Goal: Information Seeking & Learning: Check status

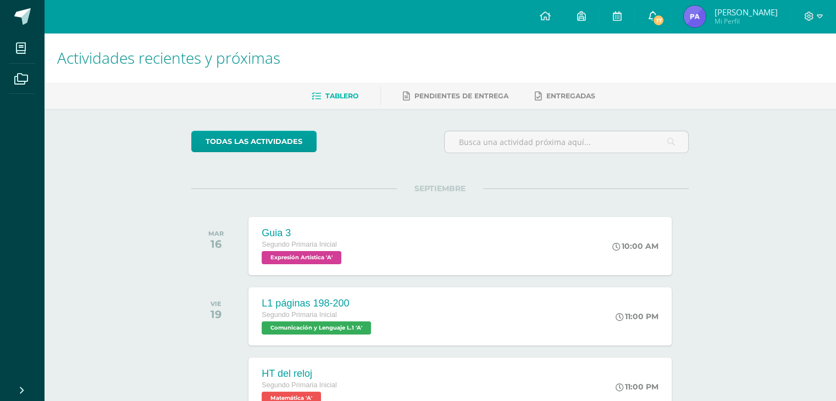
click at [665, 24] on span "17" at bounding box center [659, 20] width 12 height 12
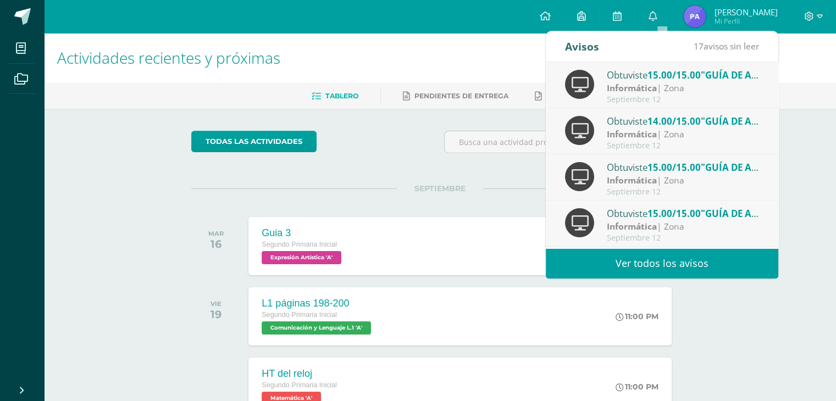
click at [636, 261] on link "Ver todos los avisos" at bounding box center [662, 263] width 233 height 30
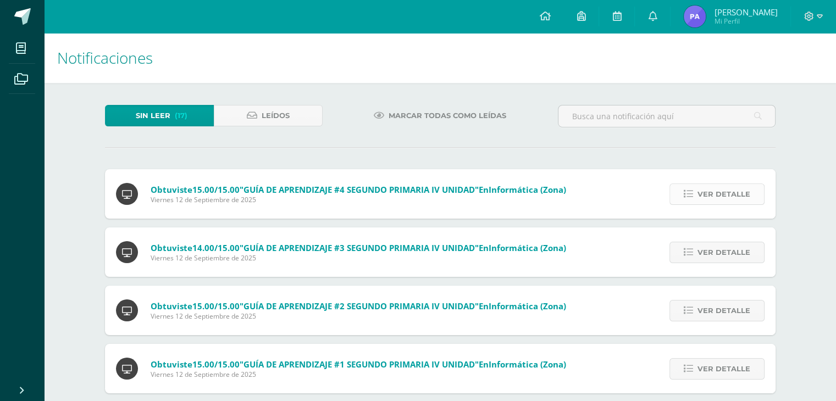
click at [721, 190] on span "Ver detalle" at bounding box center [724, 194] width 53 height 20
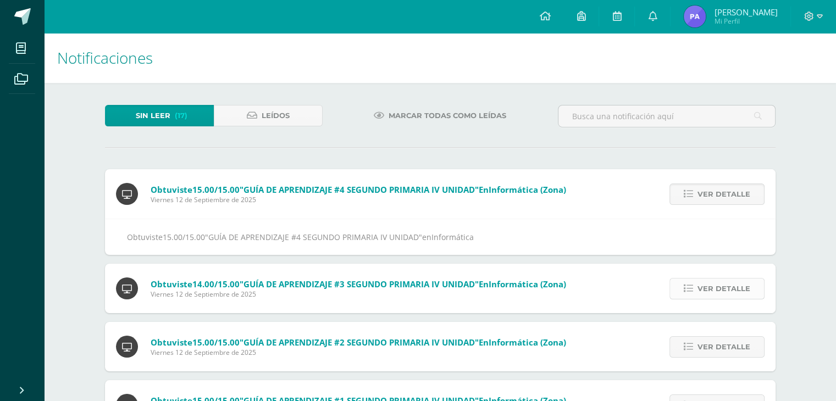
click at [736, 286] on span "Ver detalle" at bounding box center [724, 289] width 53 height 20
click at [730, 290] on span "Ver detalle" at bounding box center [724, 289] width 53 height 20
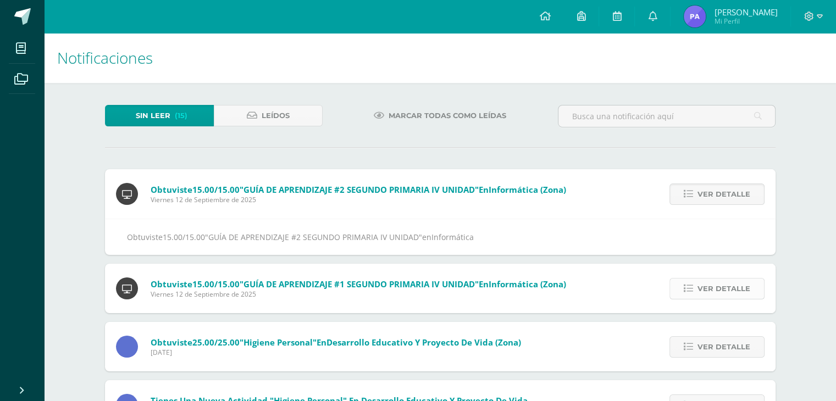
click at [723, 286] on span "Ver detalle" at bounding box center [724, 289] width 53 height 20
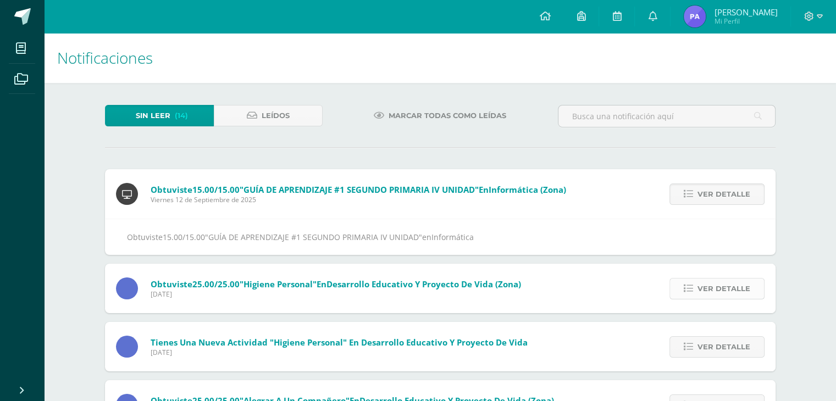
click at [720, 280] on span "Ver detalle" at bounding box center [724, 289] width 53 height 20
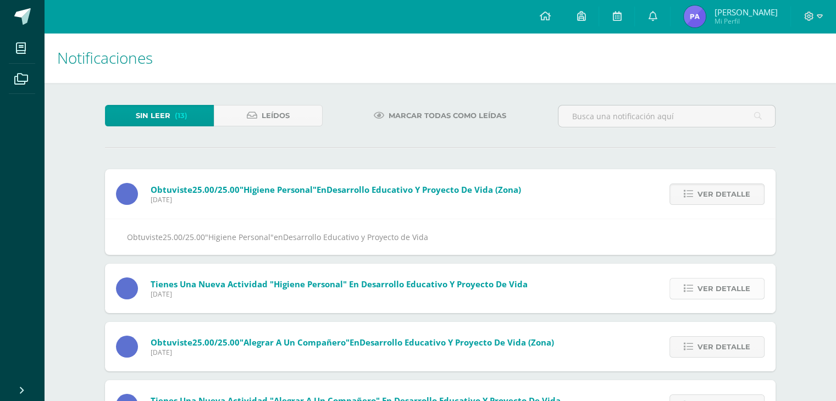
click at [719, 288] on span "Ver detalle" at bounding box center [724, 289] width 53 height 20
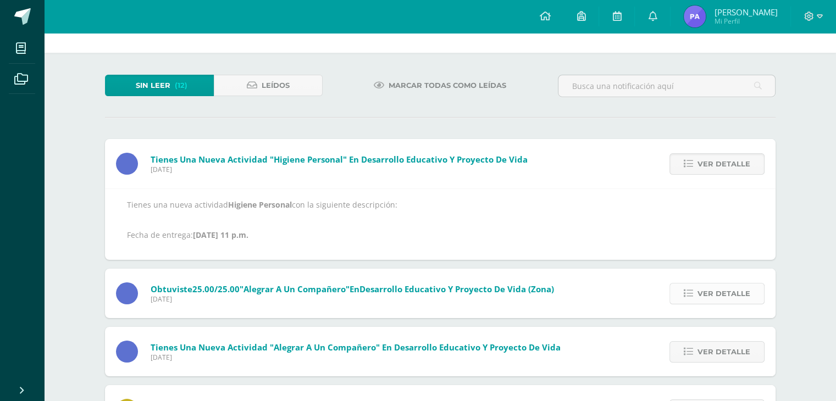
scroll to position [55, 0]
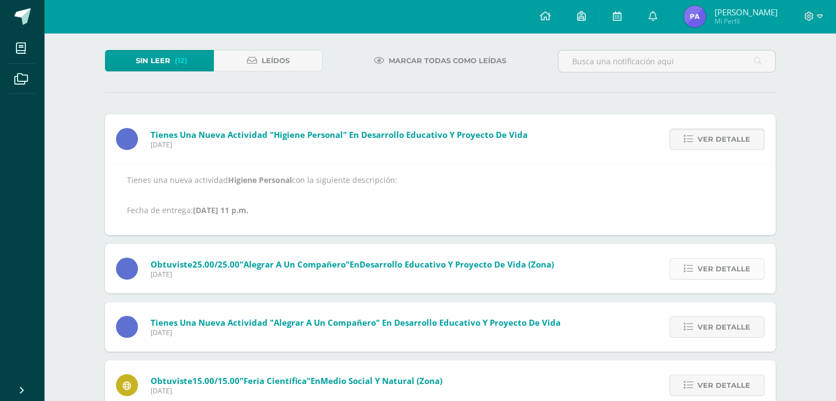
click at [727, 267] on span "Ver detalle" at bounding box center [724, 269] width 53 height 20
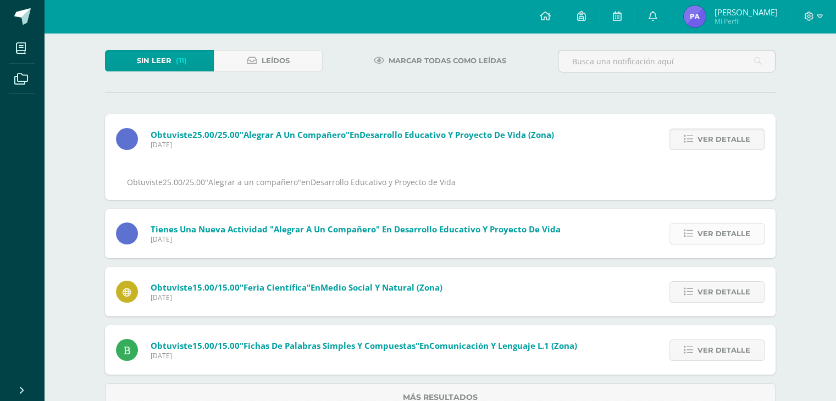
click at [723, 226] on span "Ver detalle" at bounding box center [724, 234] width 53 height 20
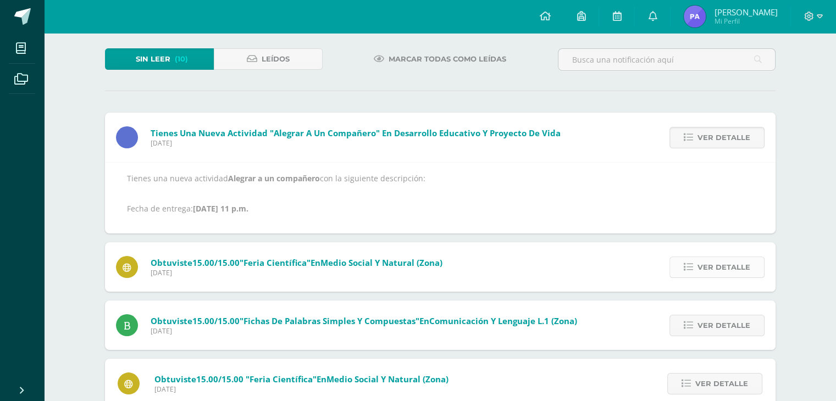
scroll to position [64, 0]
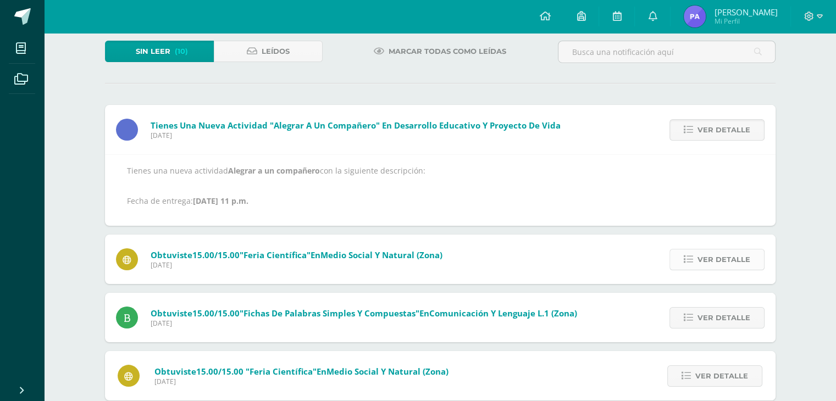
click at [726, 257] on span "Ver detalle" at bounding box center [724, 260] width 53 height 20
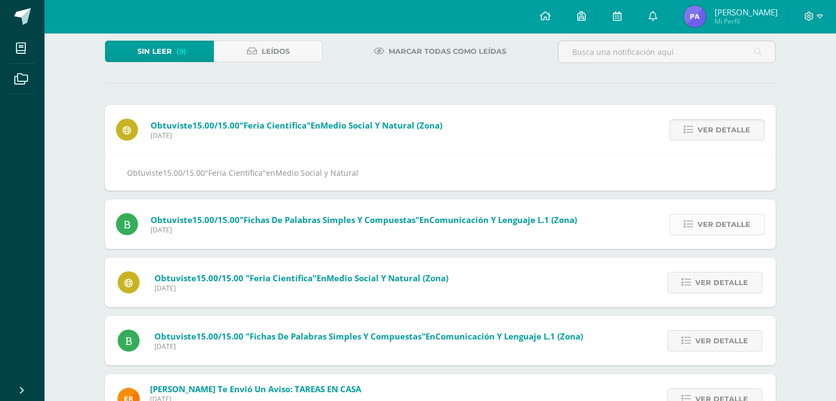
click at [719, 220] on span "Ver detalle" at bounding box center [724, 224] width 53 height 20
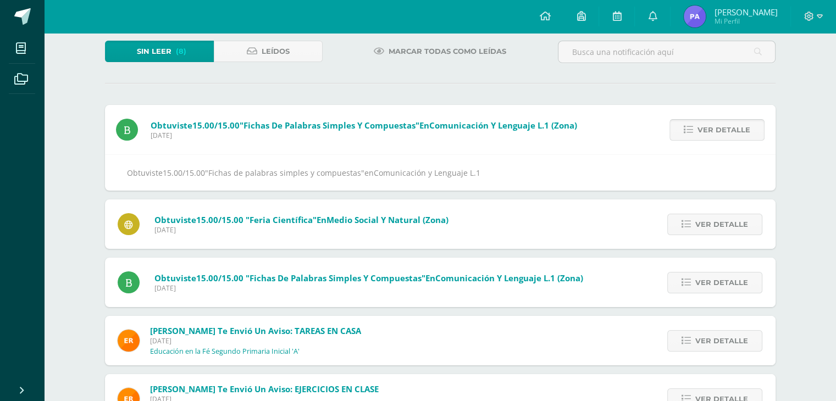
click at [719, 220] on span "Ver detalle" at bounding box center [721, 224] width 53 height 20
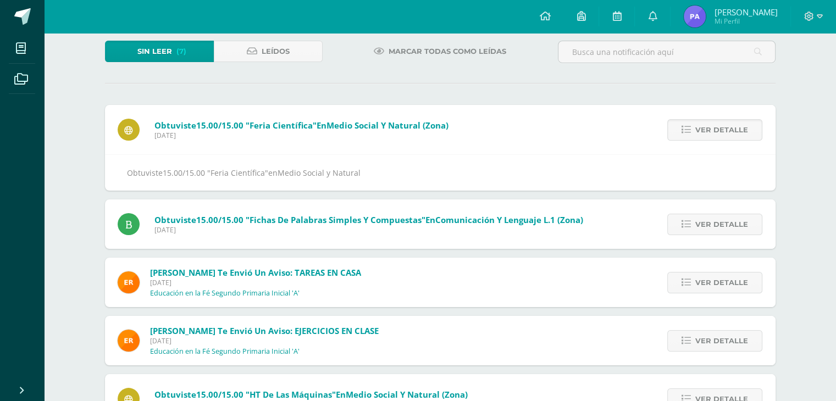
click at [719, 220] on span "Ver detalle" at bounding box center [721, 224] width 53 height 20
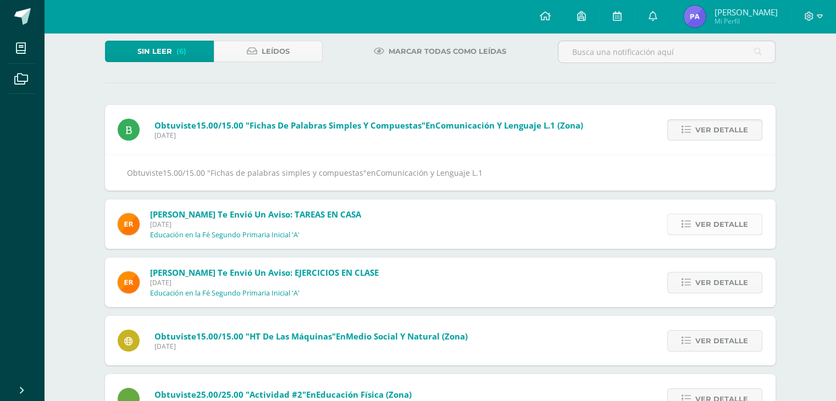
click at [734, 225] on span "Ver detalle" at bounding box center [721, 224] width 53 height 20
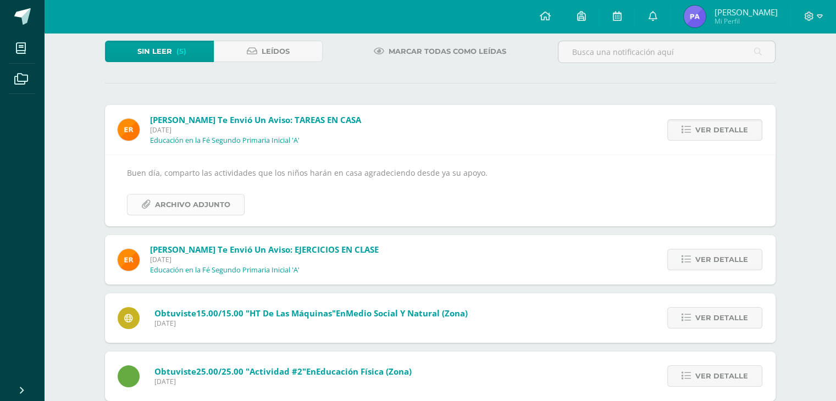
click at [189, 203] on span "Archivo Adjunto" at bounding box center [192, 205] width 75 height 20
click at [739, 257] on span "Ver detalle" at bounding box center [721, 260] width 53 height 20
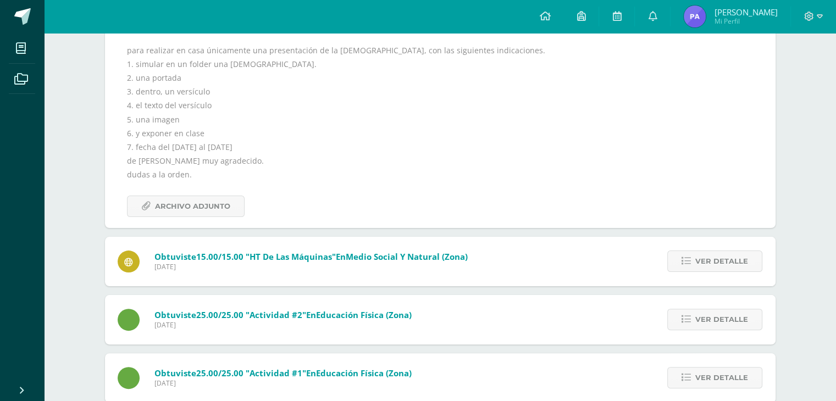
scroll to position [229, 0]
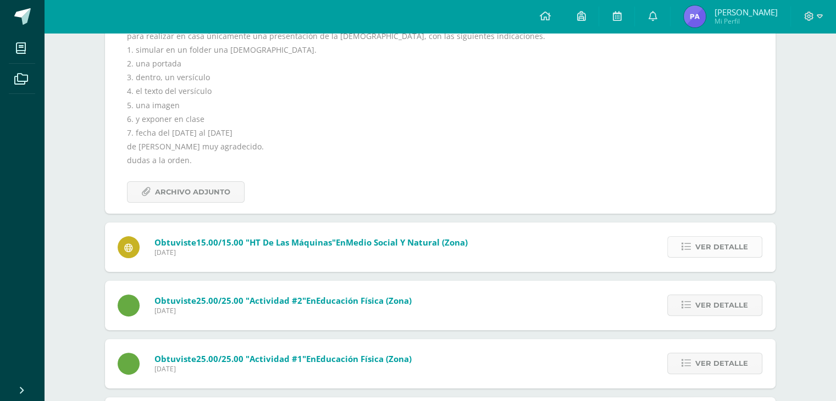
click at [735, 246] on span "Ver detalle" at bounding box center [721, 247] width 53 height 20
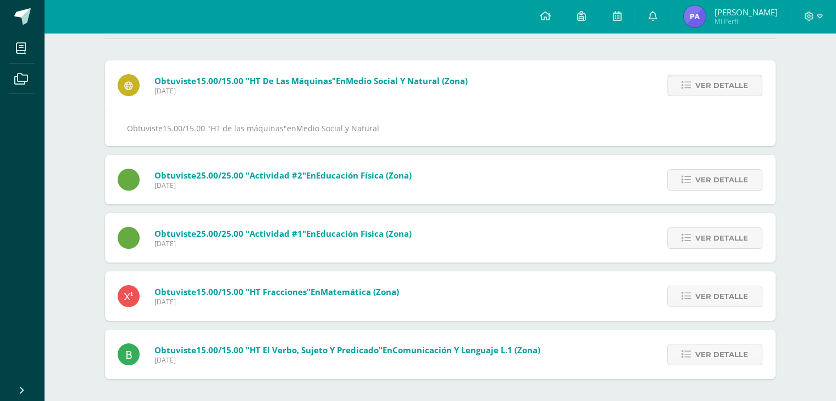
scroll to position [109, 0]
click at [725, 173] on span "Ver detalle" at bounding box center [721, 180] width 53 height 20
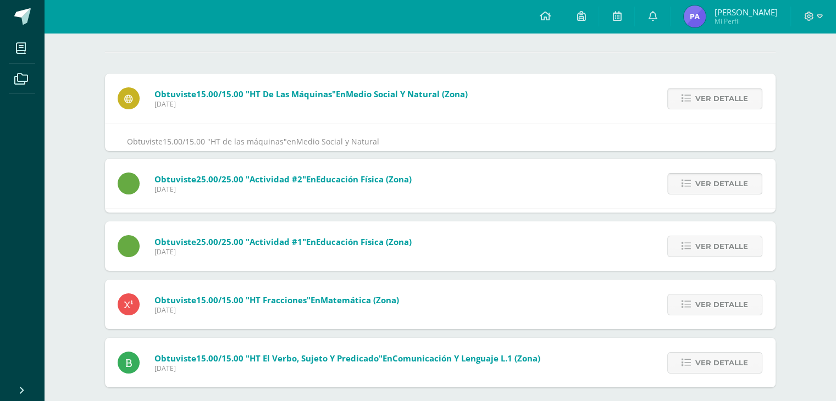
scroll to position [51, 0]
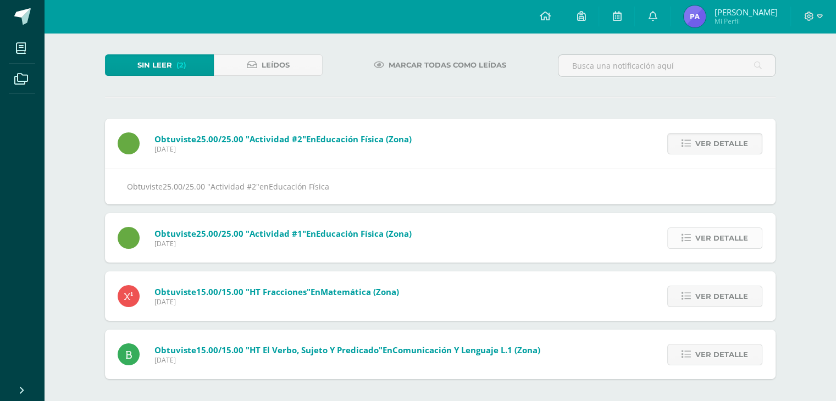
click at [733, 240] on span "Ver detalle" at bounding box center [721, 238] width 53 height 20
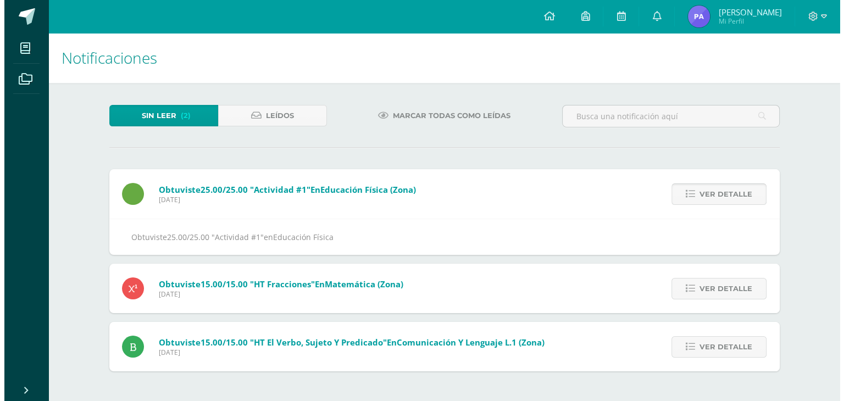
scroll to position [0, 0]
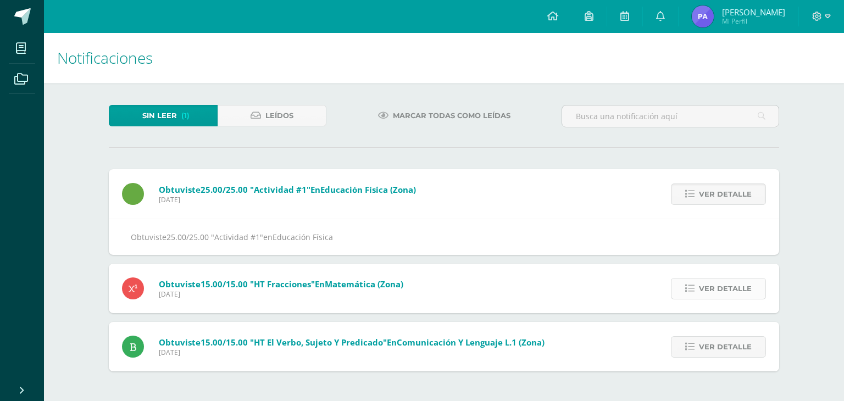
click at [741, 286] on span "Ver detalle" at bounding box center [725, 289] width 53 height 20
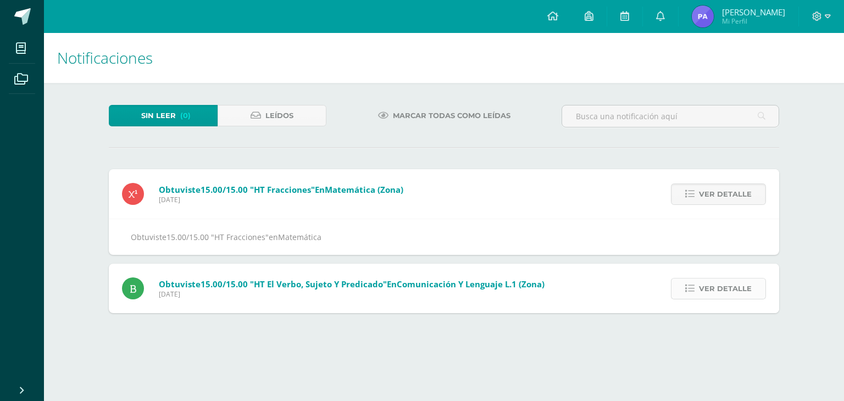
click at [733, 291] on span "Ver detalle" at bounding box center [725, 289] width 53 height 20
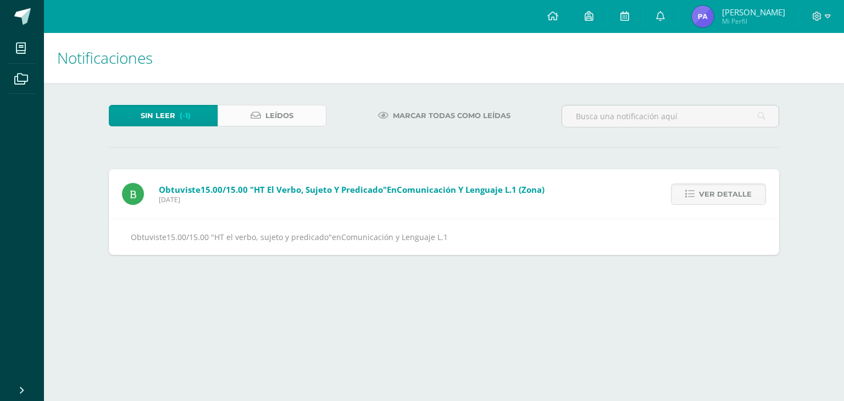
click at [284, 115] on span "Leídos" at bounding box center [280, 116] width 28 height 20
click at [708, 9] on img at bounding box center [703, 16] width 22 height 22
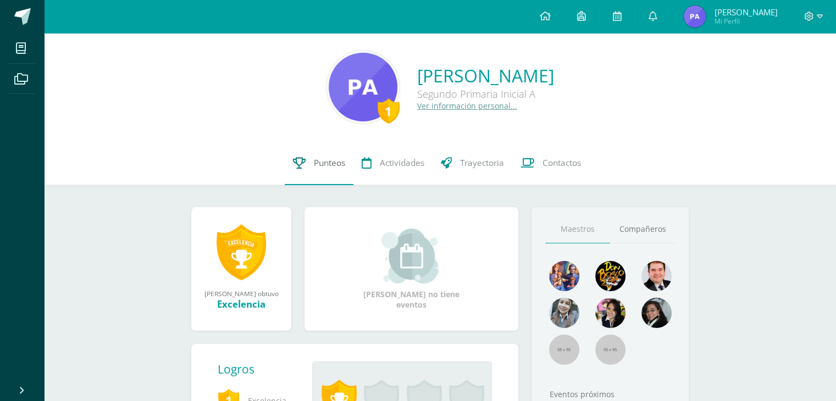
click at [334, 163] on span "Punteos" at bounding box center [329, 163] width 31 height 12
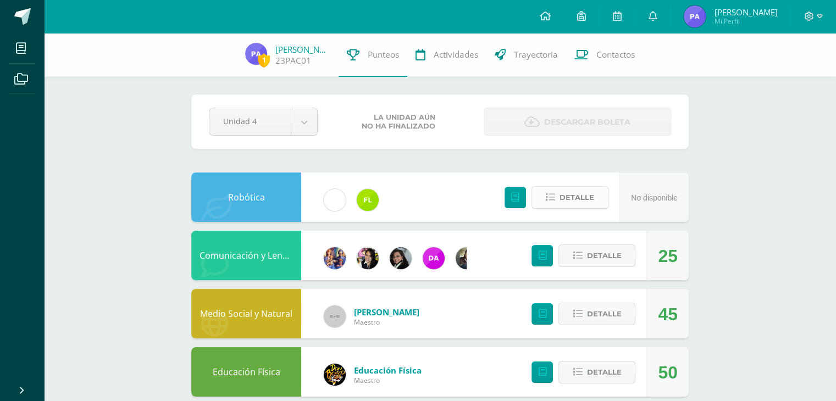
click at [588, 202] on span "Detalle" at bounding box center [577, 197] width 35 height 20
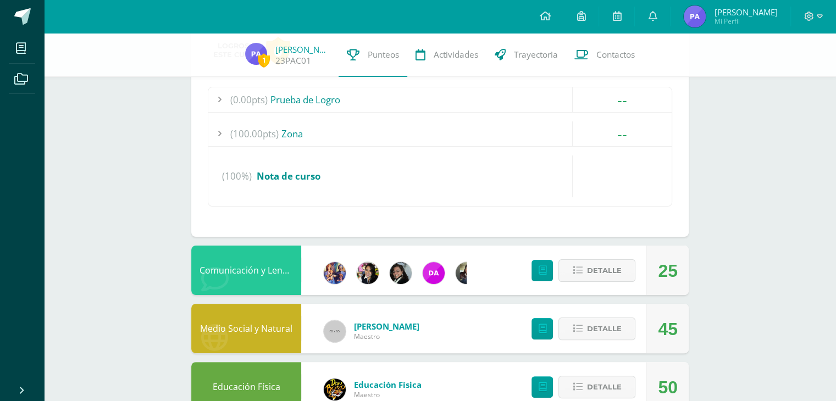
scroll to position [275, 0]
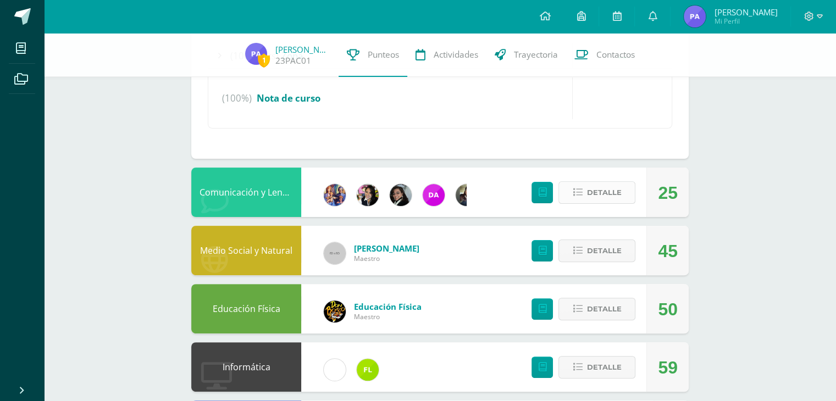
click at [611, 187] on span "Detalle" at bounding box center [604, 193] width 35 height 20
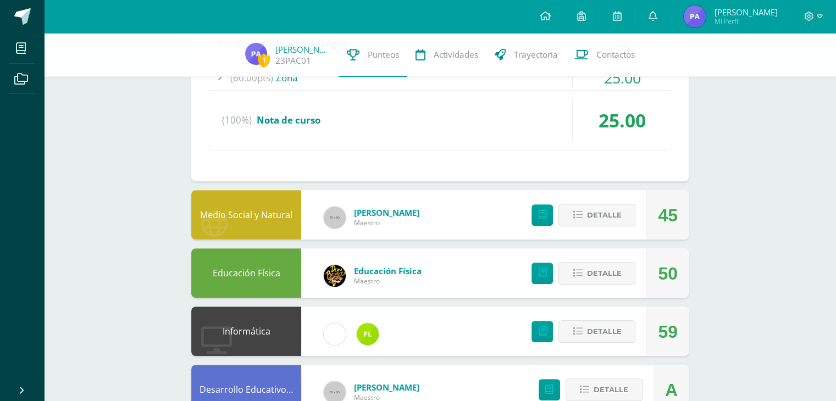
scroll to position [550, 0]
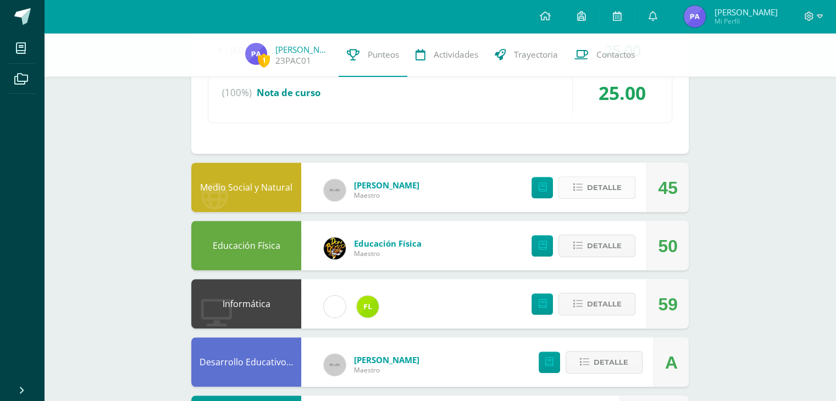
click at [616, 182] on span "Detalle" at bounding box center [604, 188] width 35 height 20
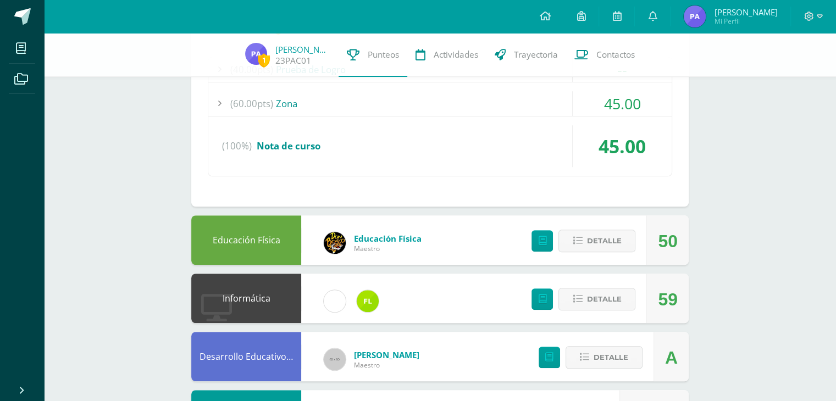
scroll to position [770, 0]
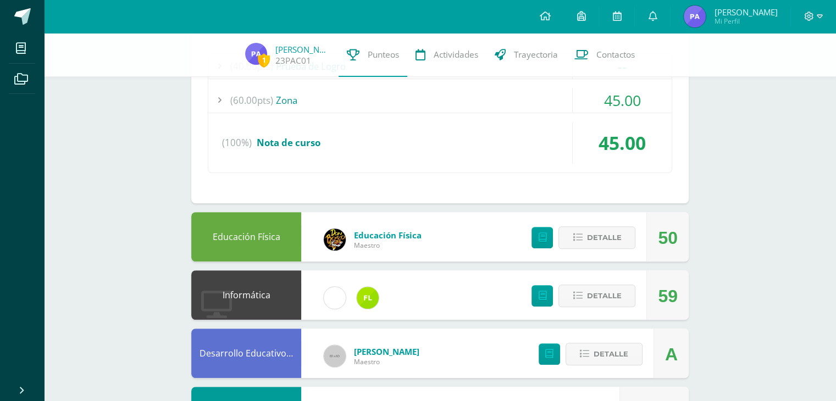
click at [296, 97] on div "(60.00pts) Zona" at bounding box center [439, 100] width 463 height 25
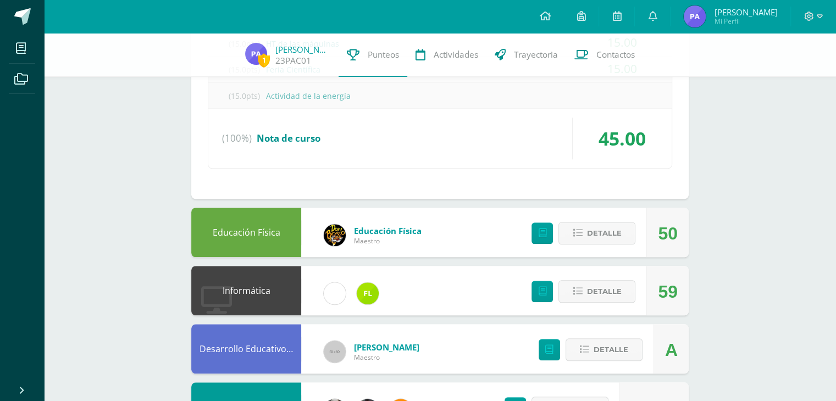
scroll to position [880, 0]
click at [620, 230] on span "Detalle" at bounding box center [604, 233] width 35 height 20
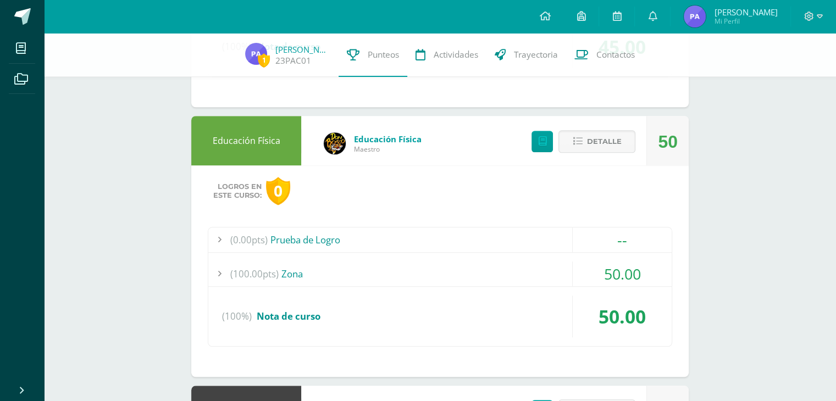
scroll to position [1045, 0]
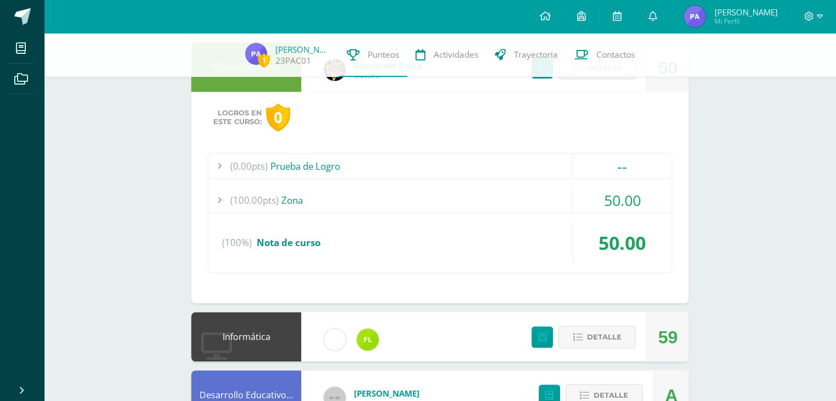
click at [295, 199] on div "(100.00pts) Zona" at bounding box center [439, 200] width 463 height 25
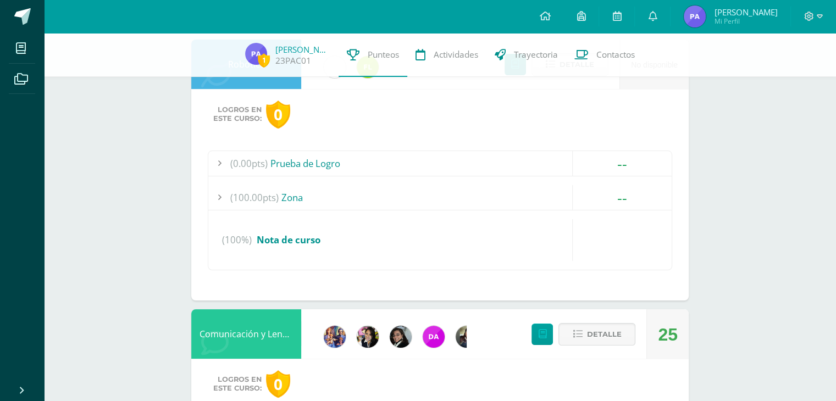
scroll to position [165, 0]
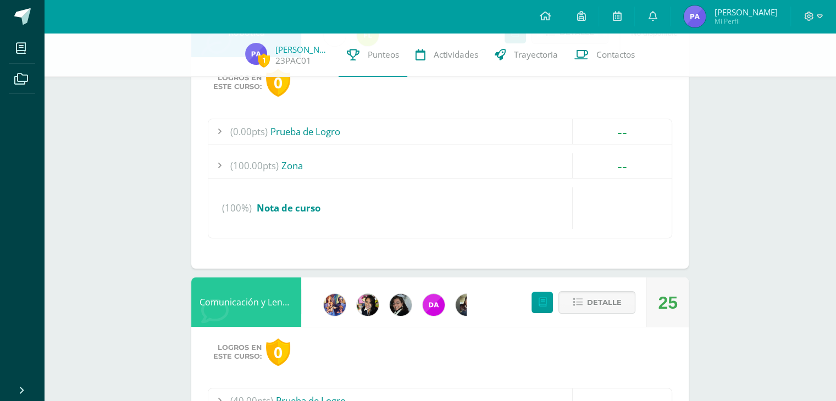
click at [294, 166] on div "(100.00pts) Zona" at bounding box center [439, 165] width 463 height 25
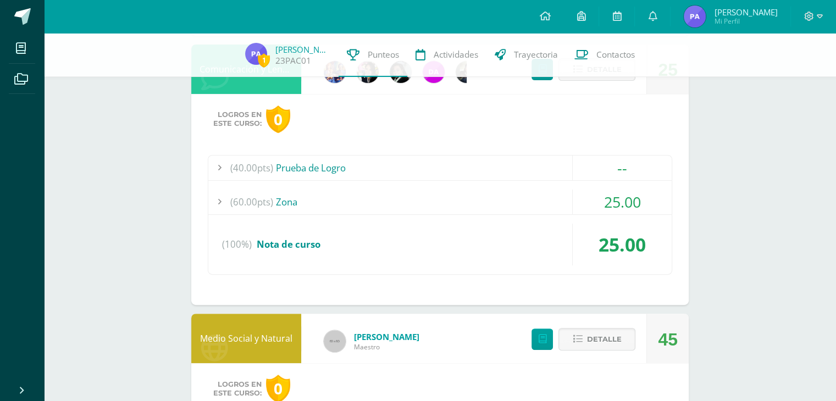
scroll to position [440, 0]
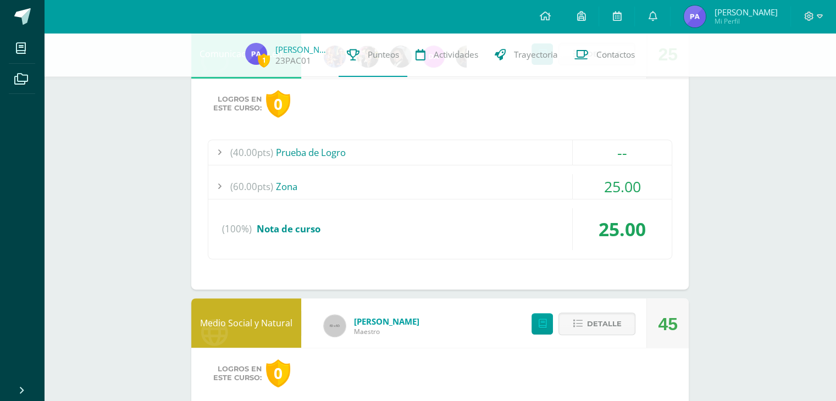
click at [290, 188] on div "(60.00pts) Zona" at bounding box center [439, 186] width 463 height 25
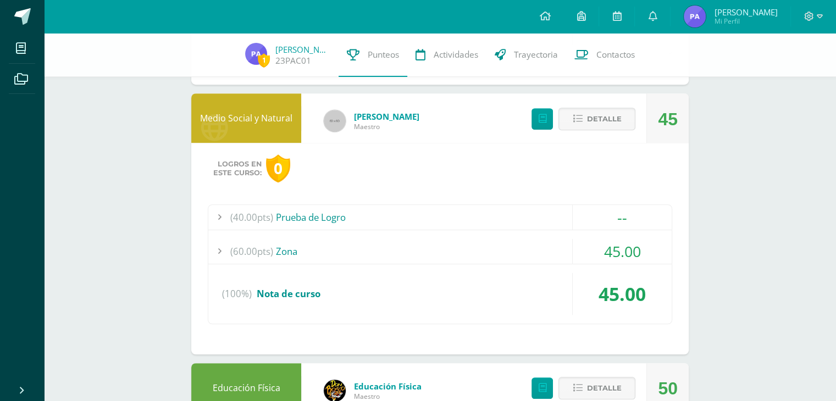
scroll to position [770, 0]
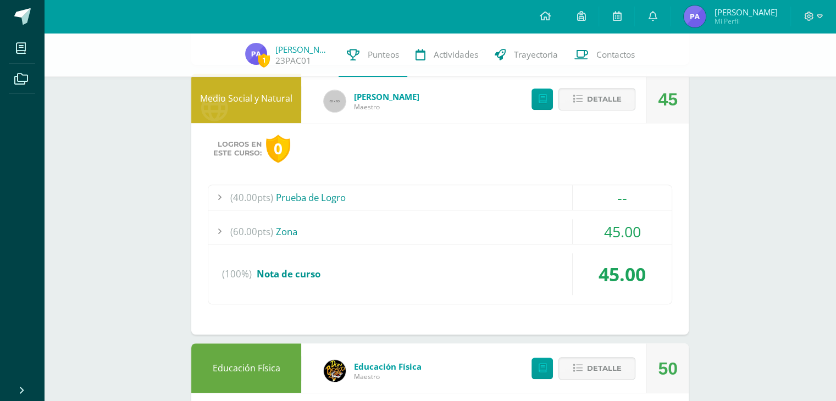
click at [289, 224] on div "(60.00pts) Zona" at bounding box center [439, 231] width 463 height 25
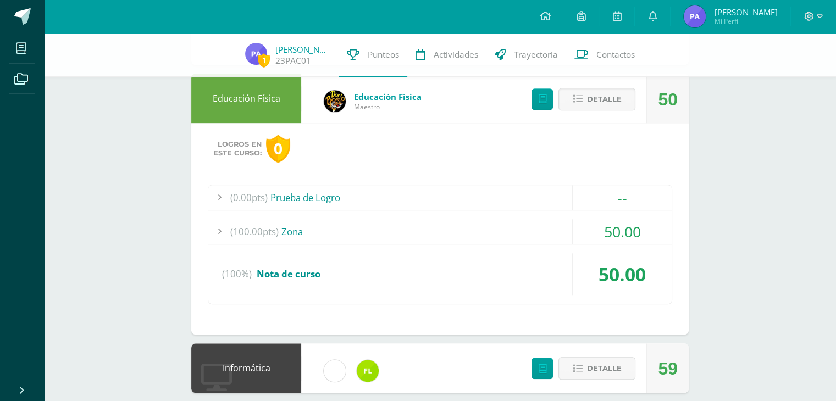
scroll to position [1024, 0]
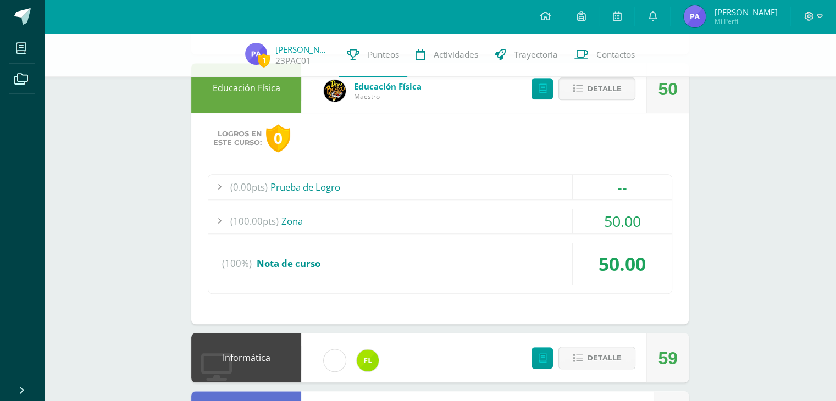
click at [296, 211] on div "(100.00pts) Zona" at bounding box center [439, 221] width 463 height 25
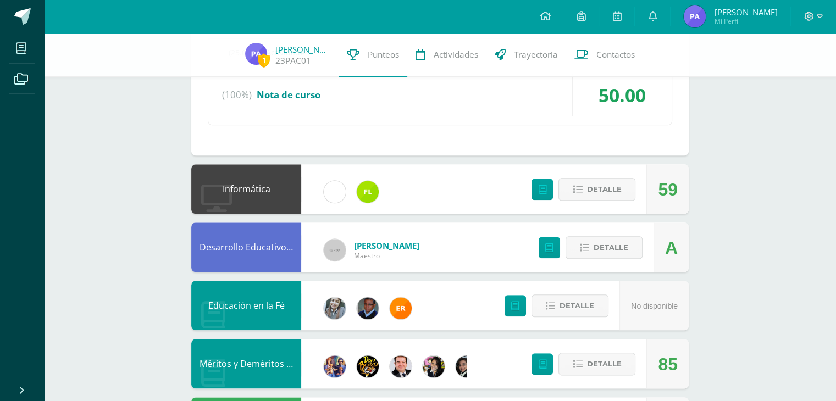
scroll to position [1194, 0]
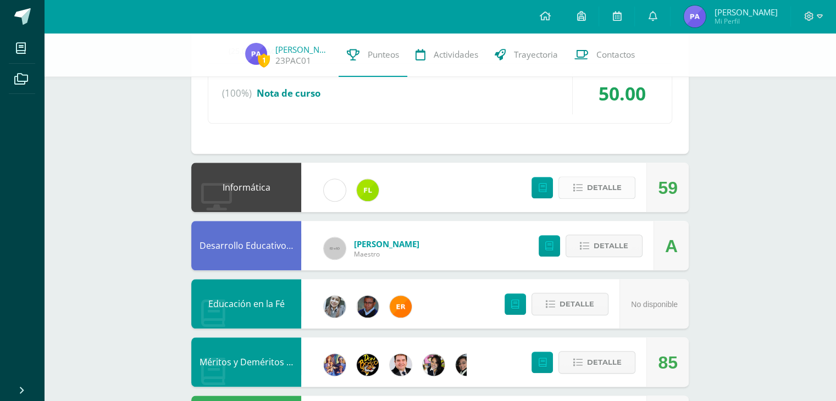
click at [606, 184] on span "Detalle" at bounding box center [604, 188] width 35 height 20
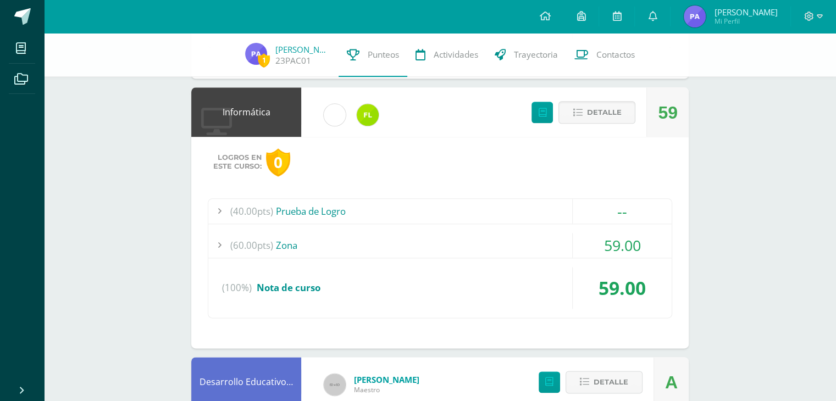
scroll to position [1304, 0]
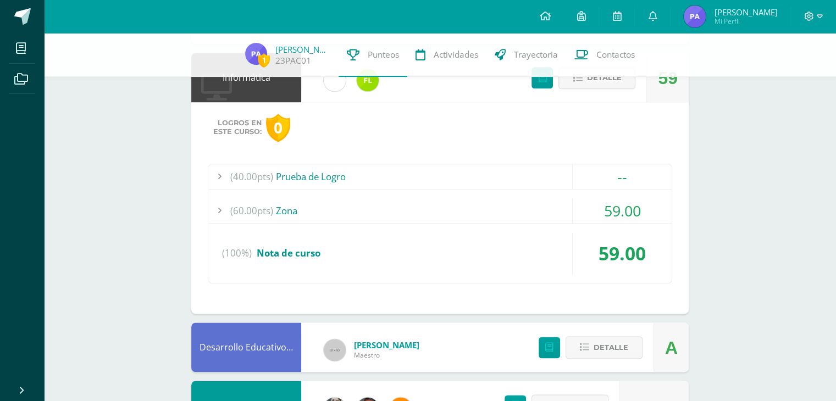
click at [289, 203] on div "(60.00pts) Zona" at bounding box center [439, 210] width 463 height 25
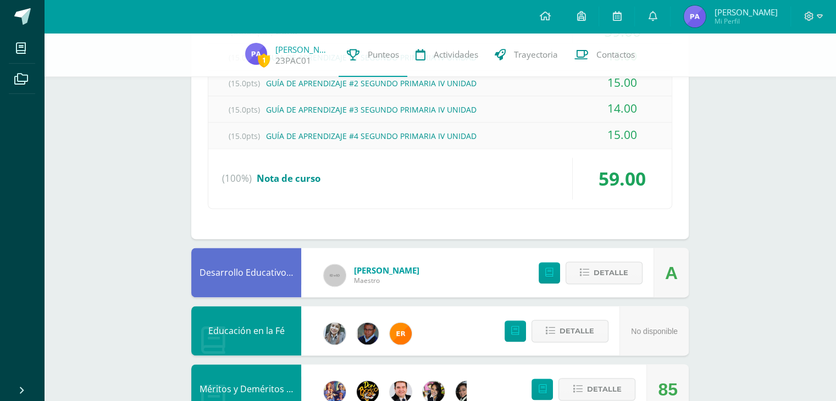
scroll to position [1419, 0]
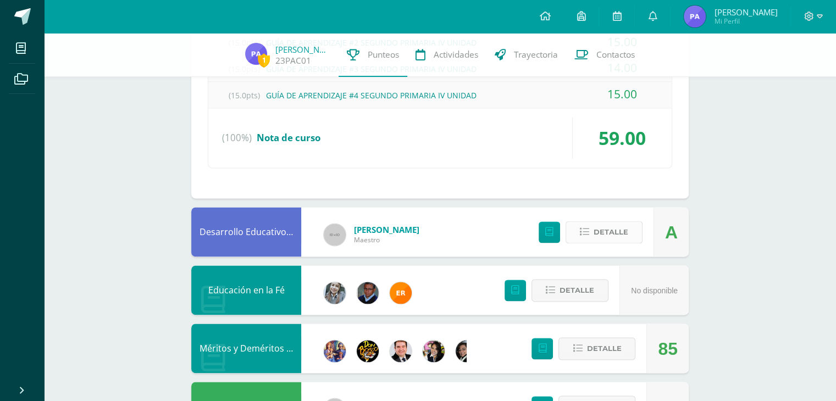
click at [604, 226] on span "Detalle" at bounding box center [611, 232] width 35 height 20
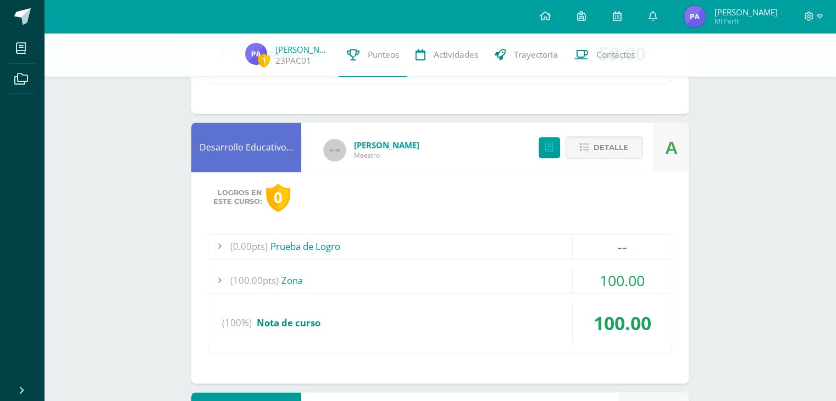
scroll to position [1584, 0]
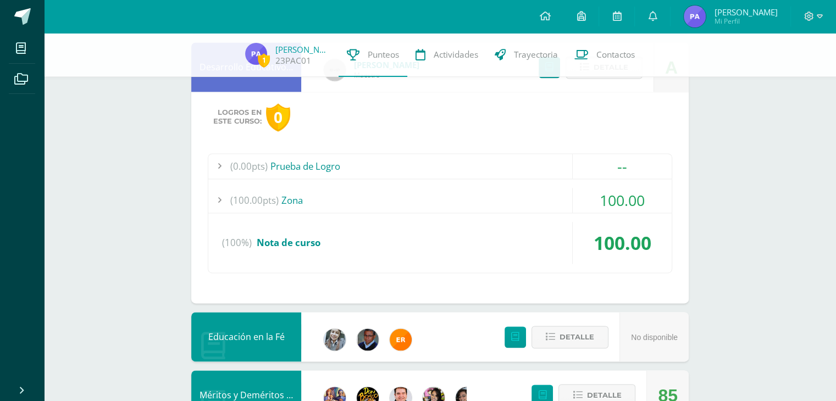
click at [291, 192] on div "(100.00pts) Zona" at bounding box center [439, 200] width 463 height 25
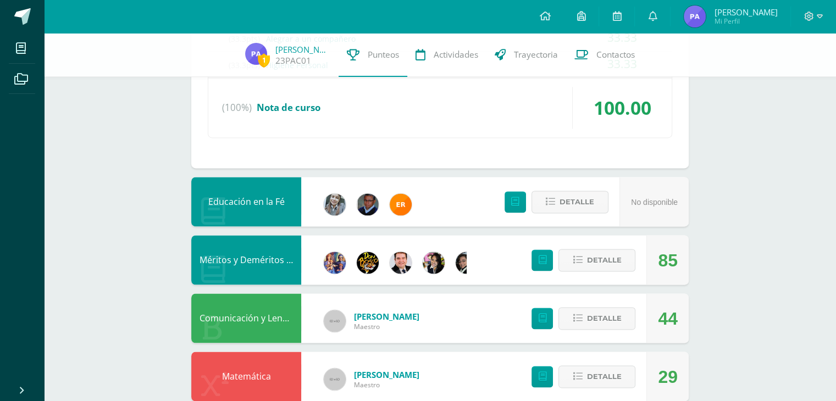
scroll to position [1694, 0]
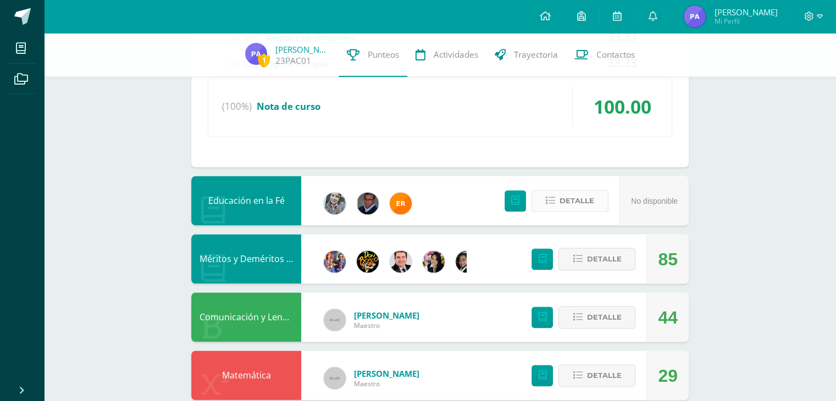
click at [568, 201] on span "Detalle" at bounding box center [577, 201] width 35 height 20
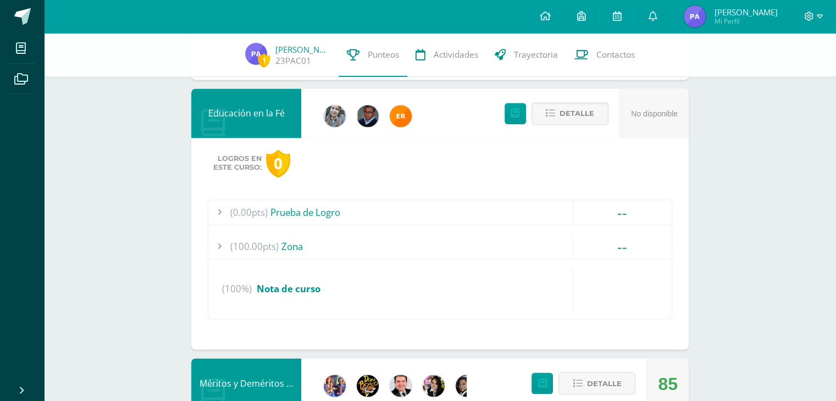
scroll to position [1804, 0]
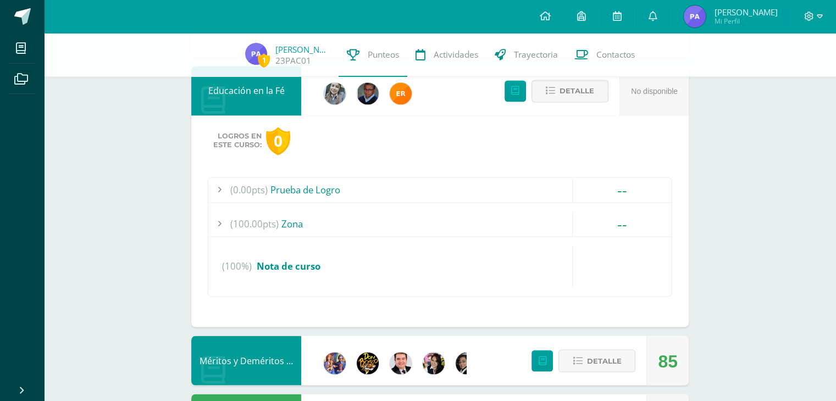
click at [292, 215] on div "(100.00pts) Zona" at bounding box center [439, 224] width 463 height 25
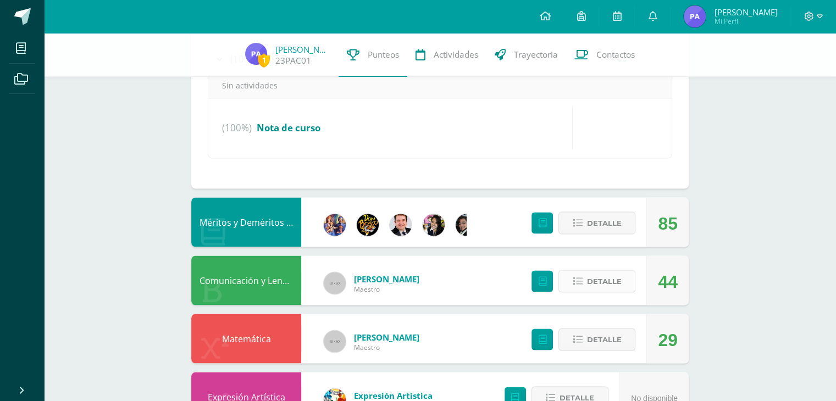
scroll to position [1891, 0]
click at [607, 219] on span "Detalle" at bounding box center [604, 222] width 35 height 20
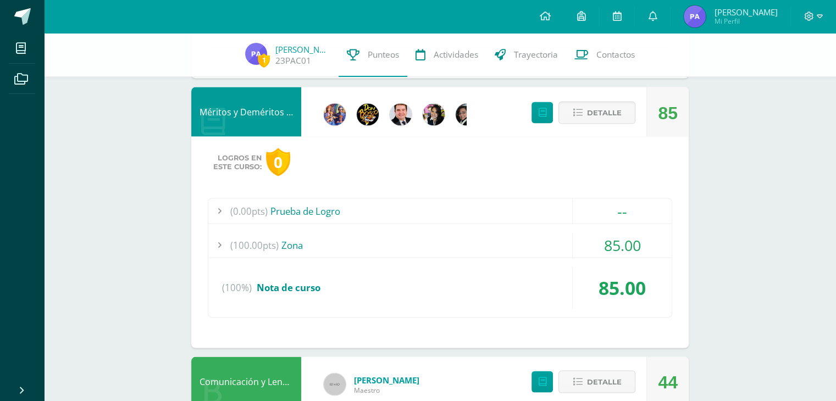
click at [300, 241] on div "(100.00pts) Zona" at bounding box center [439, 245] width 463 height 25
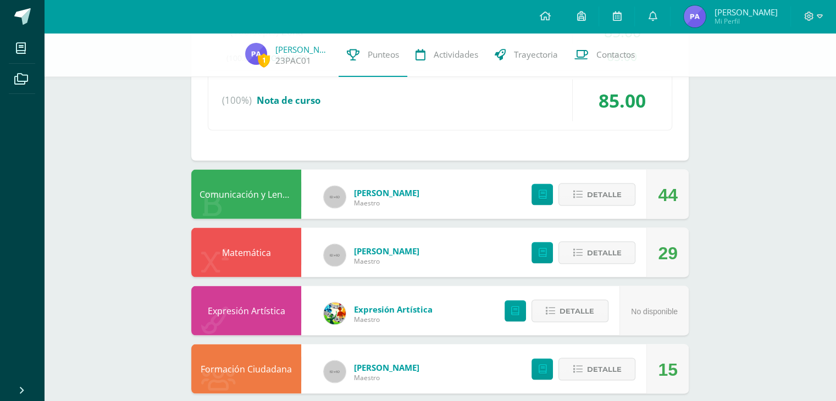
scroll to position [2195, 0]
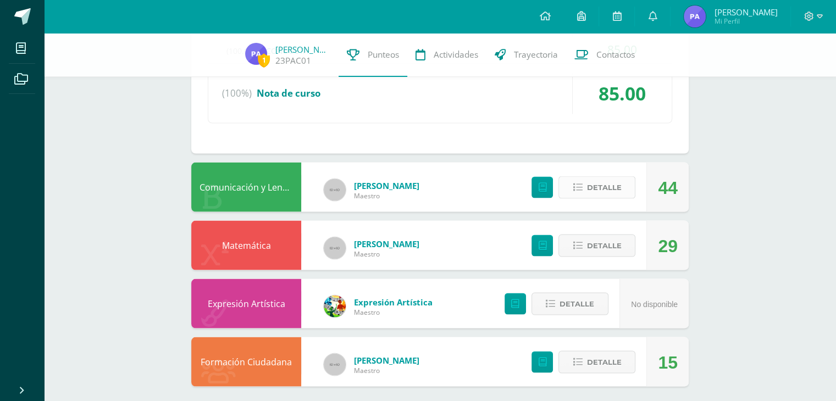
click at [609, 178] on span "Detalle" at bounding box center [604, 188] width 35 height 20
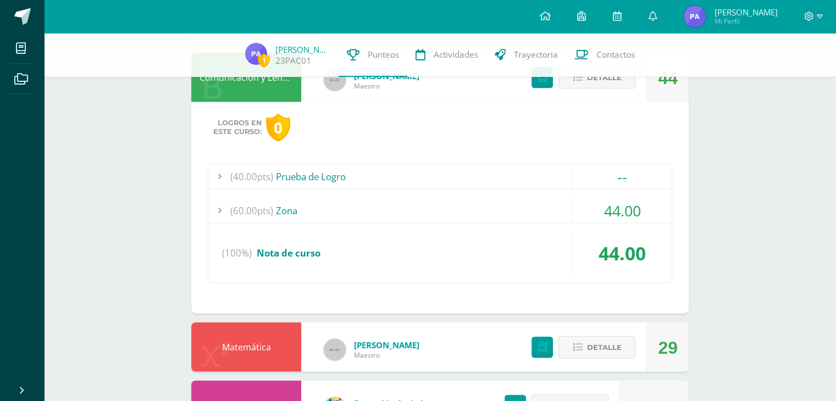
click at [295, 198] on div "(60.00pts) Zona" at bounding box center [439, 210] width 463 height 25
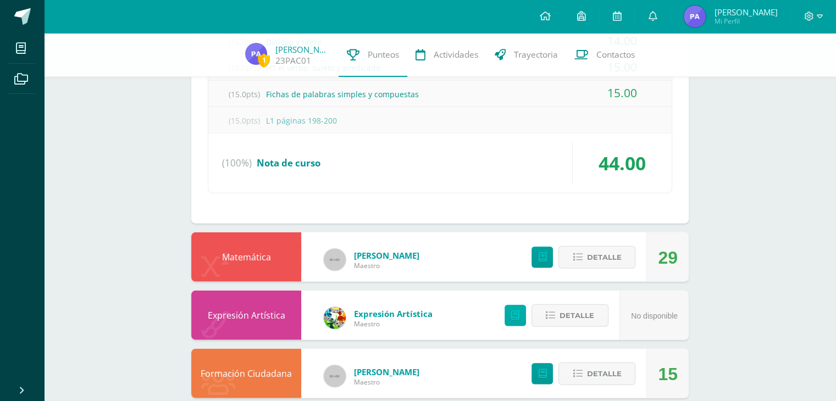
scroll to position [2487, 0]
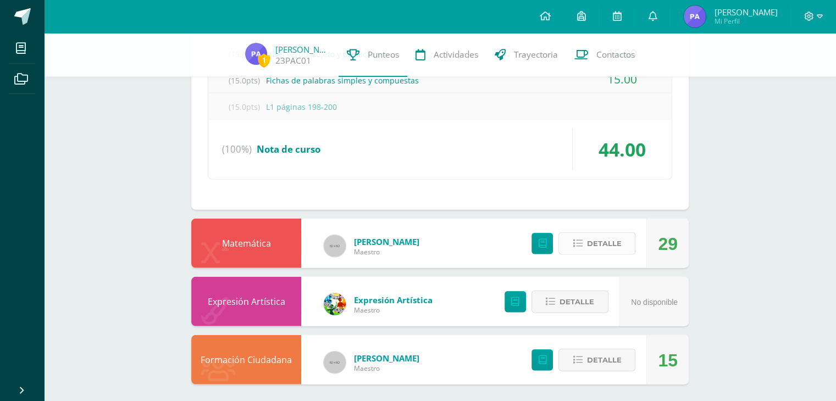
click at [620, 238] on span "Detalle" at bounding box center [604, 244] width 35 height 20
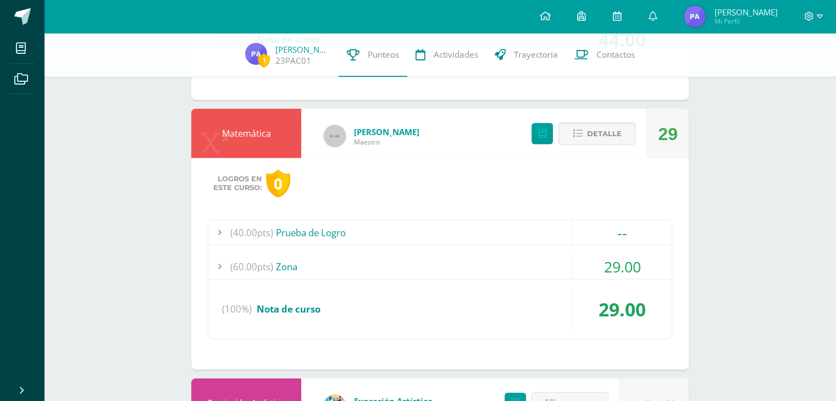
click at [294, 255] on div "(60.00pts) Zona" at bounding box center [439, 267] width 463 height 25
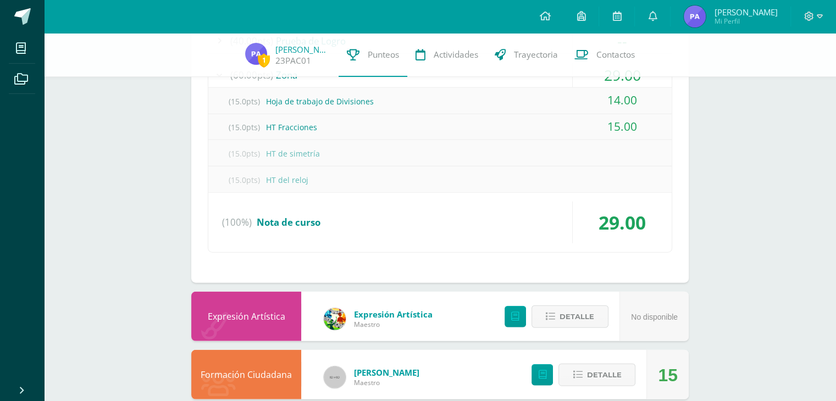
scroll to position [2698, 0]
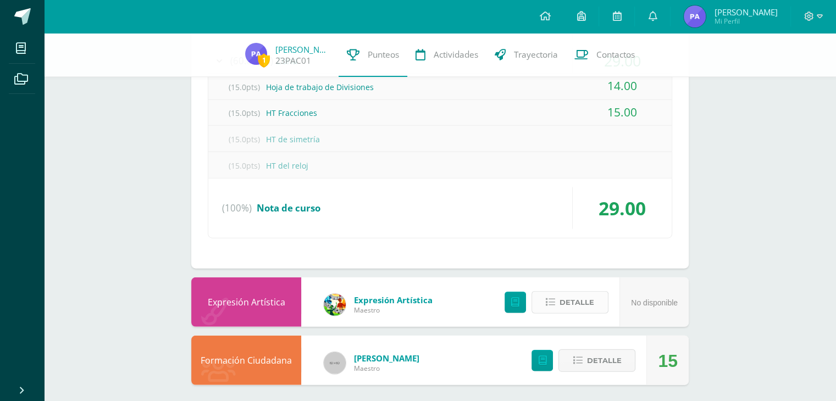
click at [593, 296] on span "Detalle" at bounding box center [577, 302] width 35 height 20
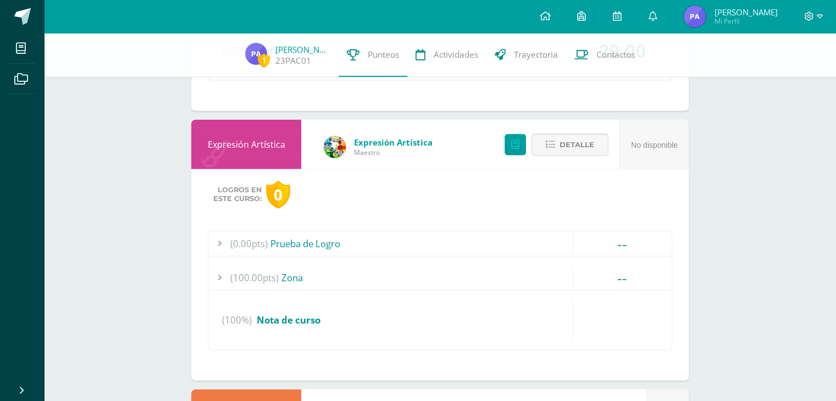
scroll to position [2863, 0]
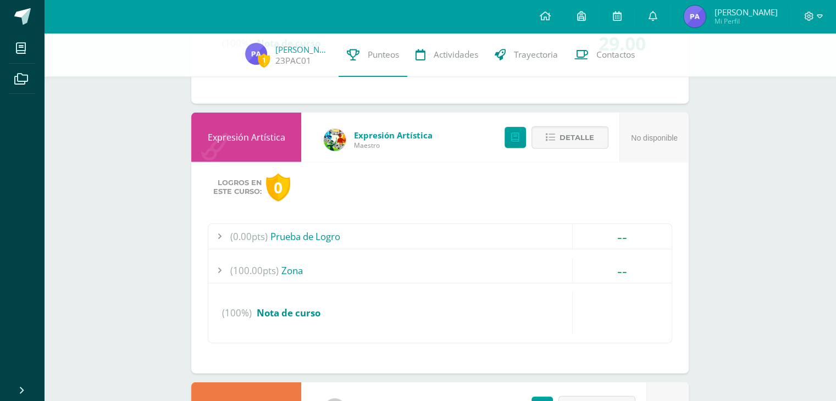
click at [289, 262] on div "(100.00pts) Zona" at bounding box center [439, 270] width 463 height 25
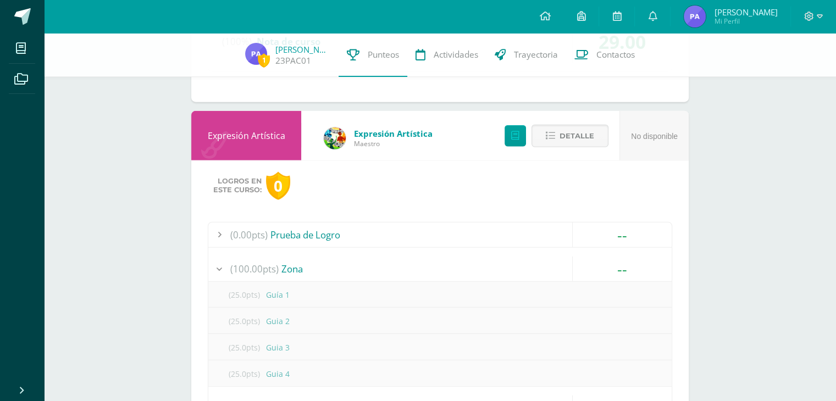
scroll to position [2634, 0]
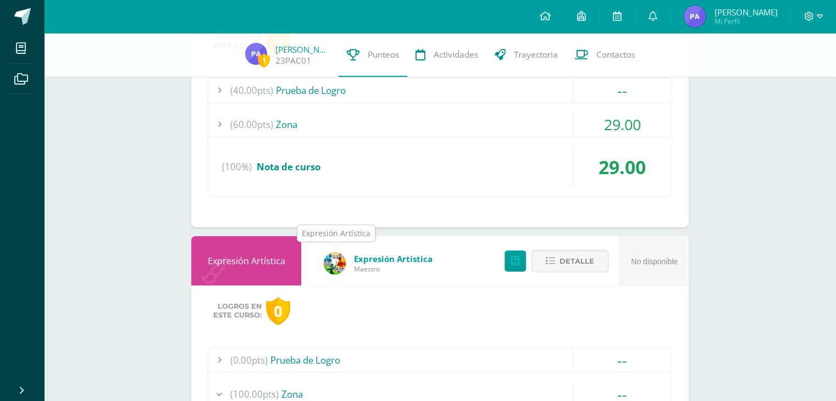
click at [328, 262] on img at bounding box center [335, 264] width 22 height 22
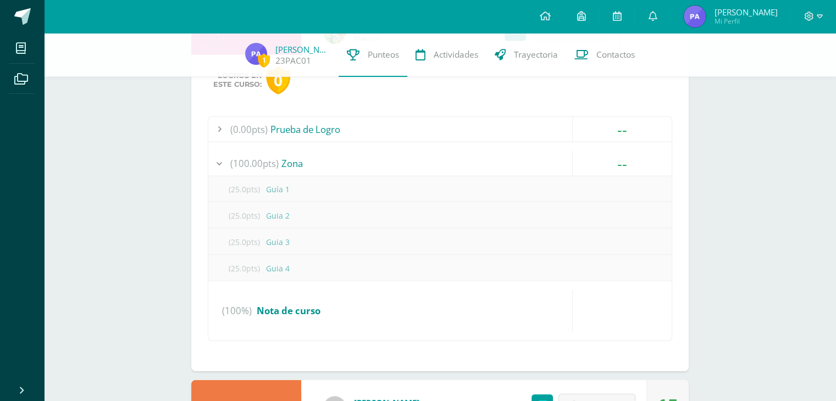
scroll to position [2909, 0]
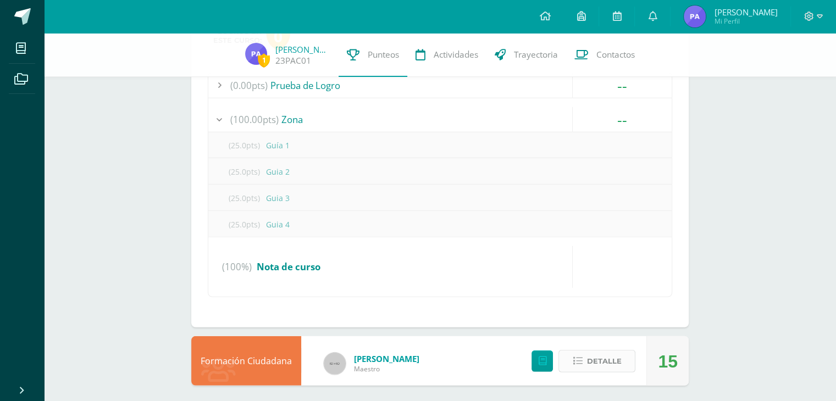
click at [594, 352] on span "Detalle" at bounding box center [604, 361] width 35 height 20
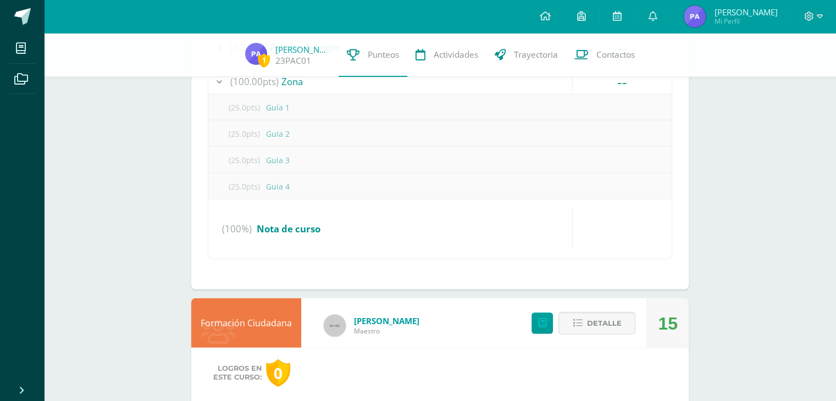
scroll to position [3120, 0]
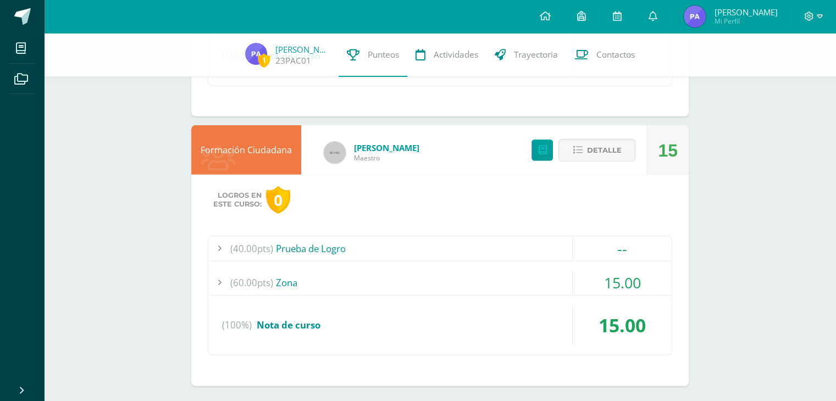
click at [293, 275] on div "(60.00pts) Zona" at bounding box center [439, 282] width 463 height 25
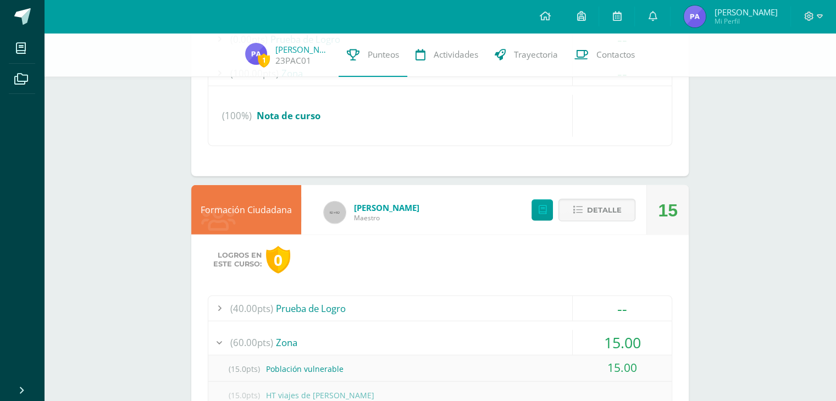
scroll to position [2901, 0]
